Goal: Submit feedback/report problem

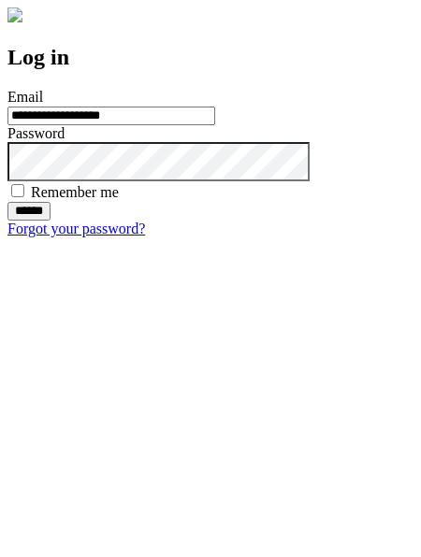
type input "**********"
click at [50, 221] on input "******" at bounding box center [28, 211] width 43 height 19
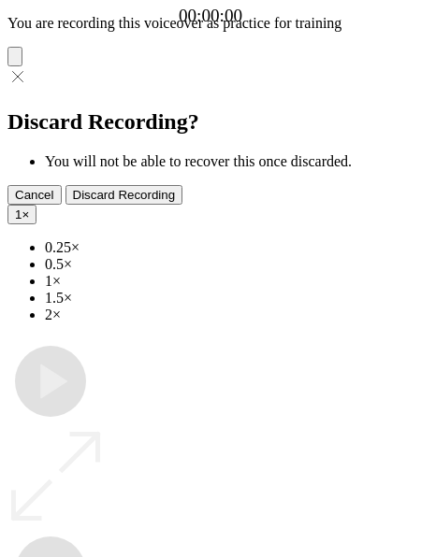
type input "**********"
